Goal: Information Seeking & Learning: Learn about a topic

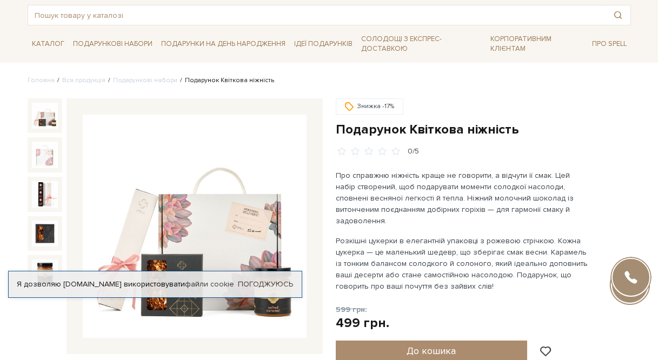
scroll to position [108, 0]
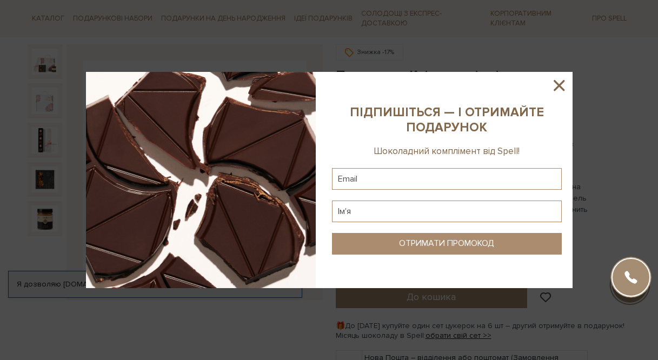
click at [560, 85] on icon at bounding box center [559, 85] width 11 height 11
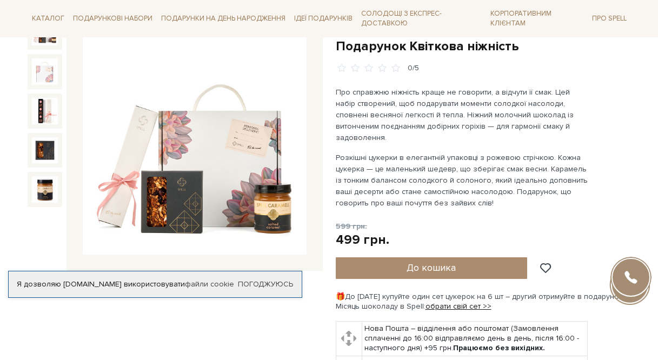
scroll to position [162, 0]
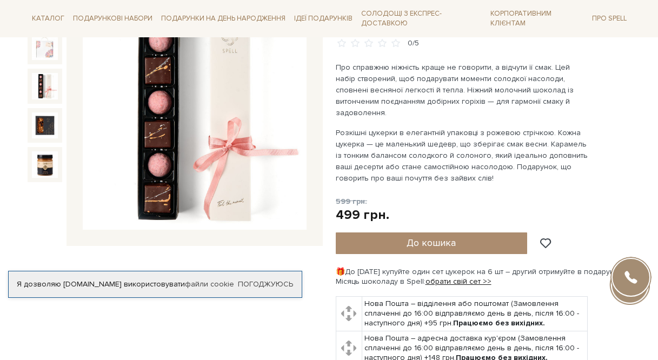
click at [49, 81] on img at bounding box center [45, 86] width 27 height 27
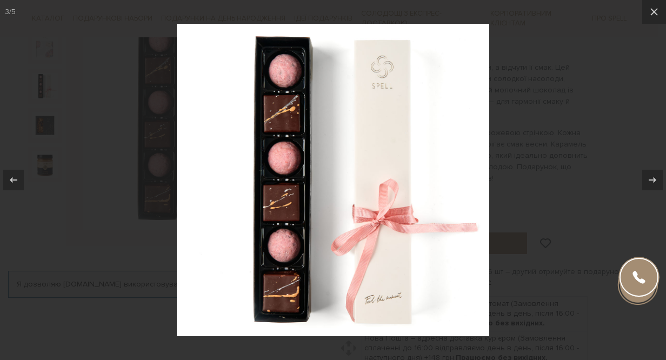
click at [600, 102] on div at bounding box center [333, 180] width 666 height 360
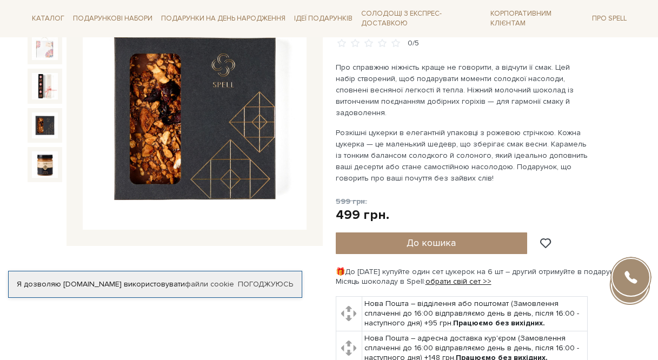
click at [38, 124] on img at bounding box center [45, 126] width 27 height 27
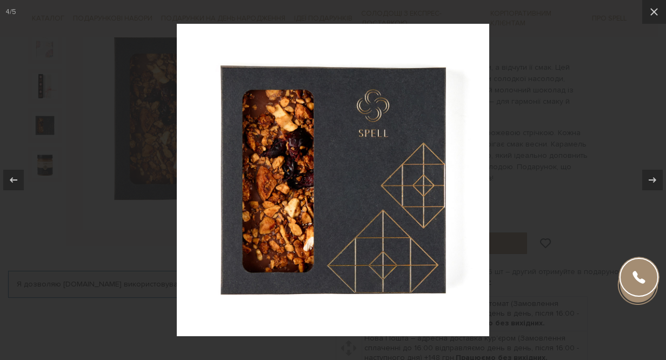
click at [615, 122] on div at bounding box center [333, 180] width 666 height 360
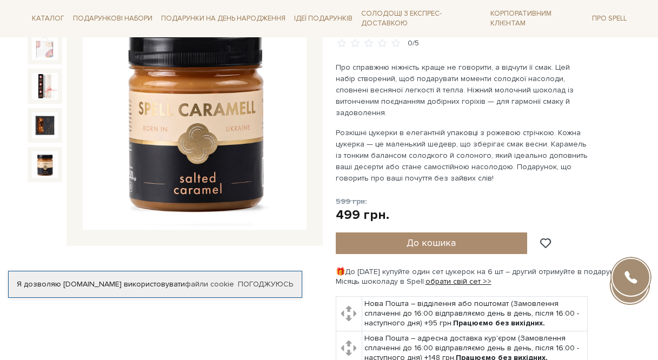
click at [48, 166] on img at bounding box center [45, 164] width 27 height 27
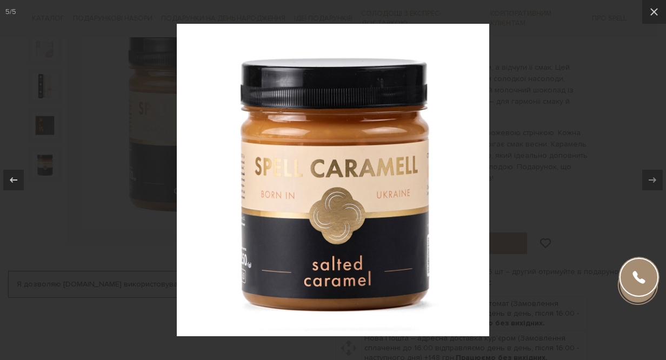
click at [583, 147] on div at bounding box center [333, 180] width 666 height 360
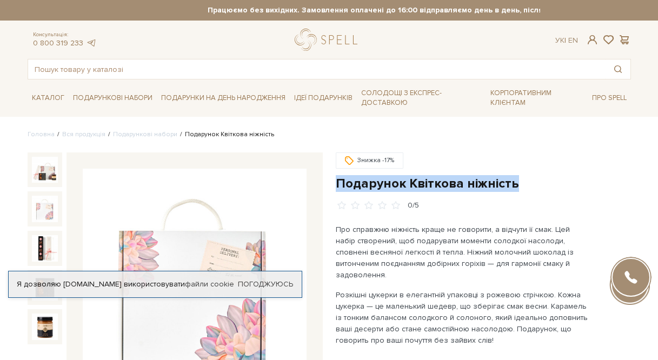
drag, startPoint x: 336, startPoint y: 181, endPoint x: 526, endPoint y: 179, distance: 189.9
click at [526, 179] on h1 "Подарунок Квіткова ніжність" at bounding box center [483, 183] width 295 height 17
copy h1 "Подарунок Квіткова ніжність"
